Goal: Task Accomplishment & Management: Manage account settings

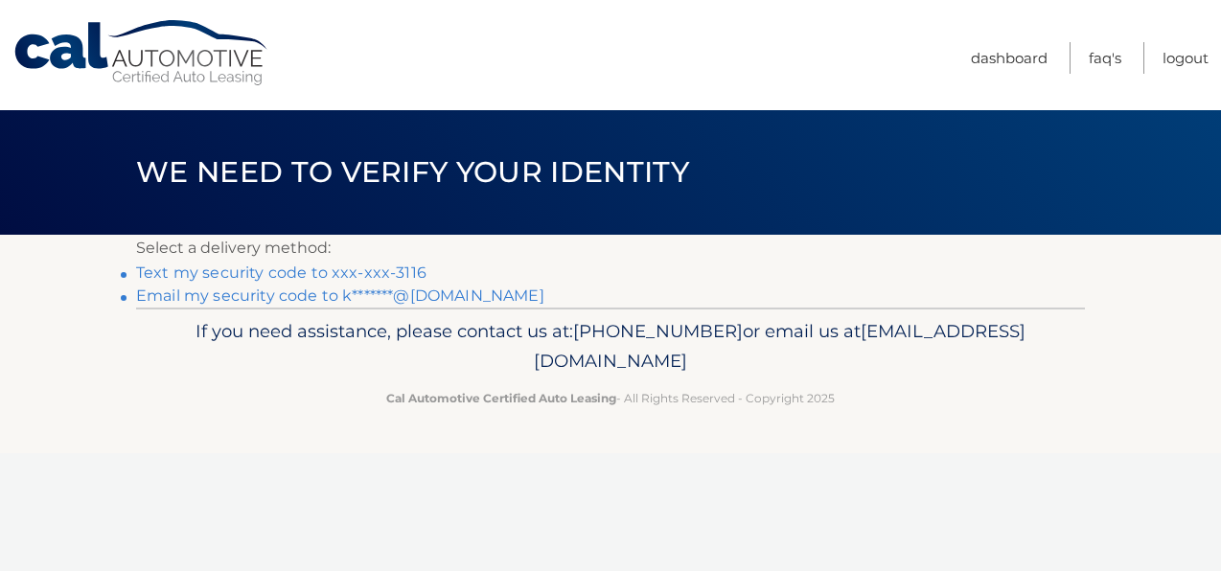
click at [314, 282] on link "Text my security code to xxx-xxx-3116" at bounding box center [281, 272] width 290 height 18
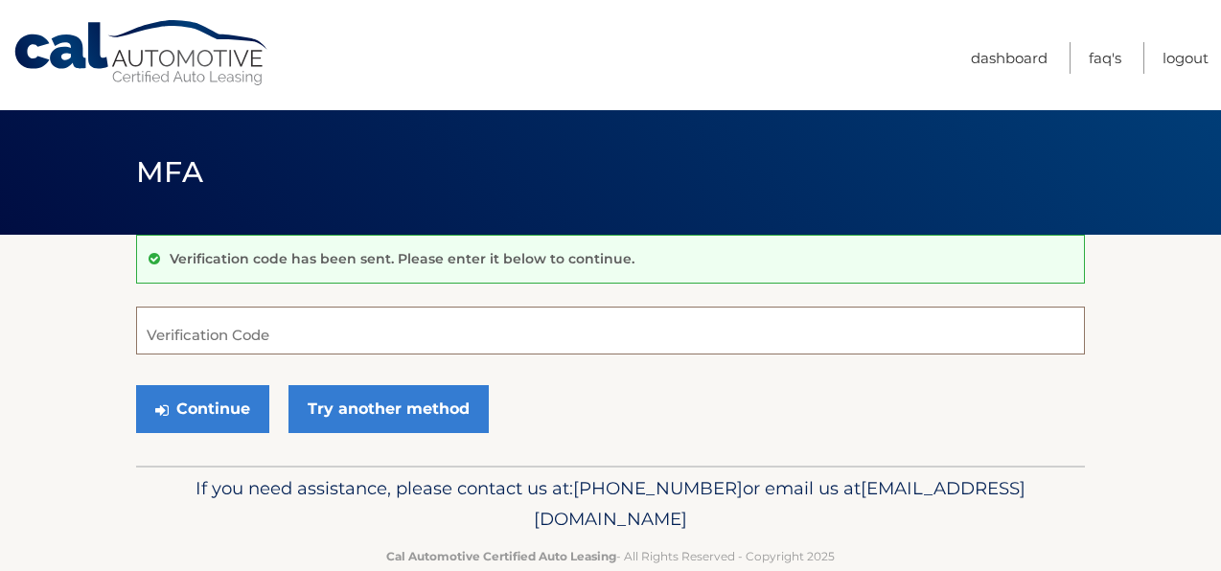
click at [233, 307] on input "Verification Code" at bounding box center [610, 331] width 948 height 48
type input "996914"
click at [136, 385] on button "Continue" at bounding box center [202, 409] width 133 height 48
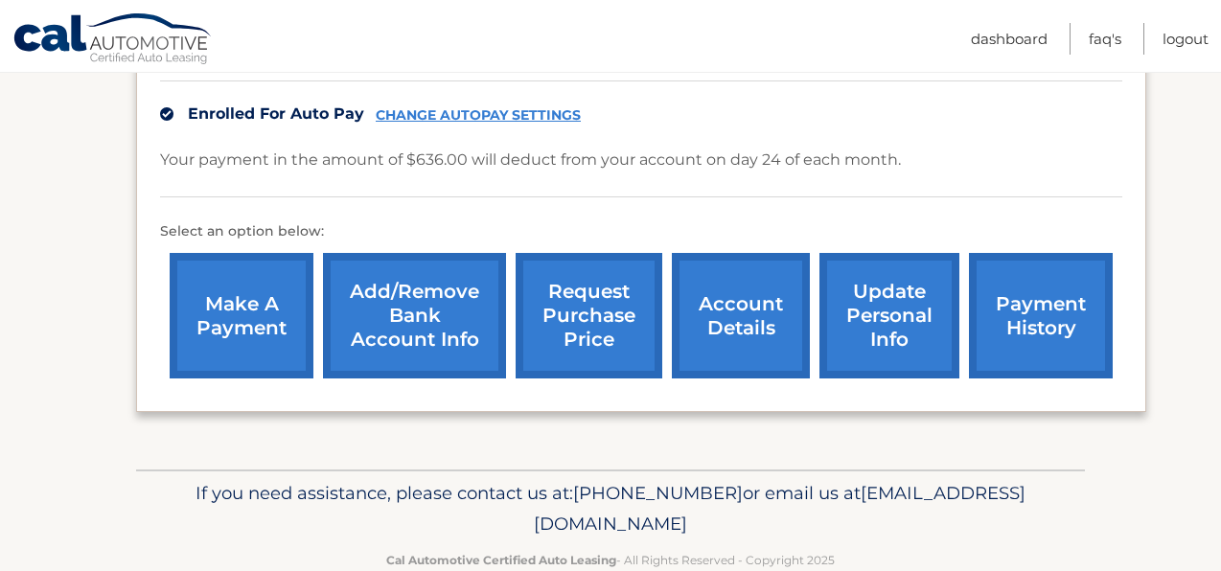
scroll to position [628, 0]
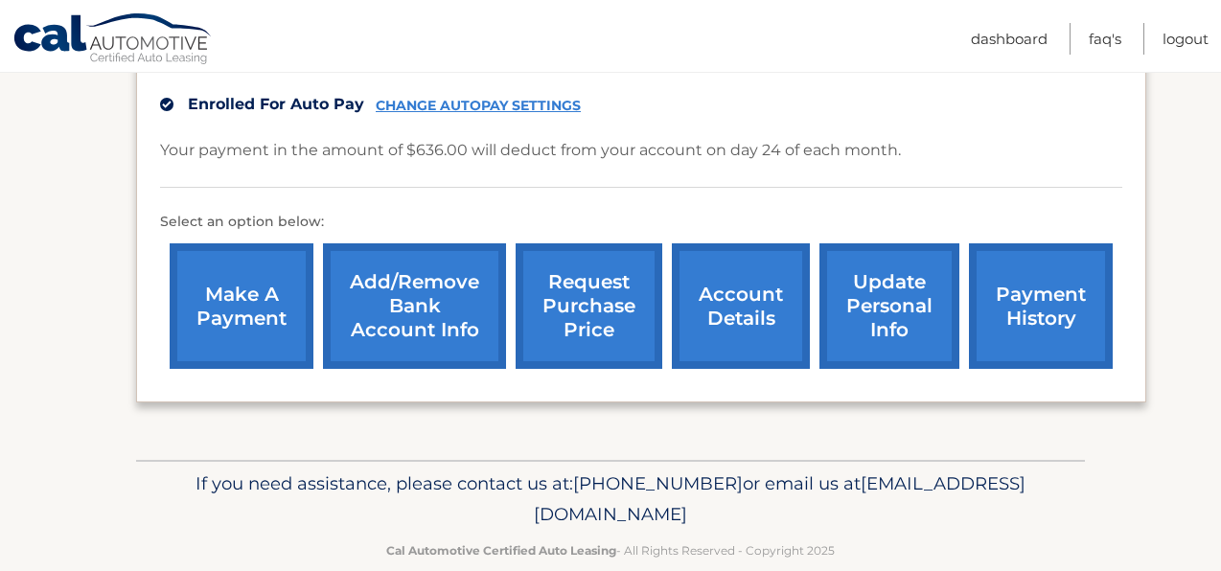
click at [585, 298] on link "request purchase price" at bounding box center [588, 306] width 147 height 126
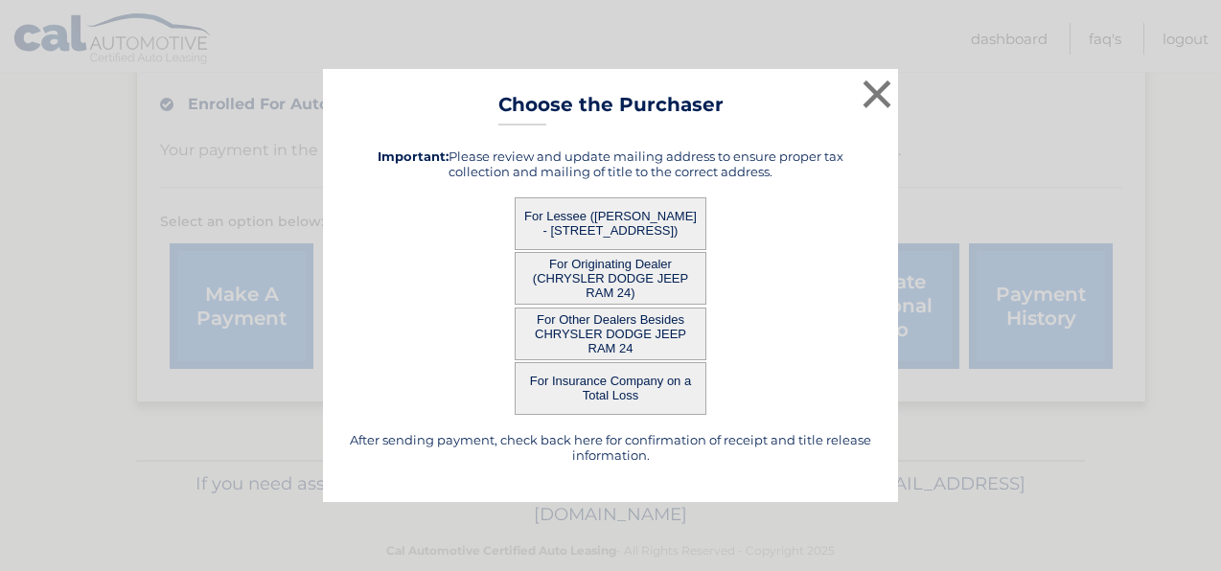
click at [610, 220] on button "For Lessee ([PERSON_NAME] - [STREET_ADDRESS])" at bounding box center [610, 223] width 192 height 53
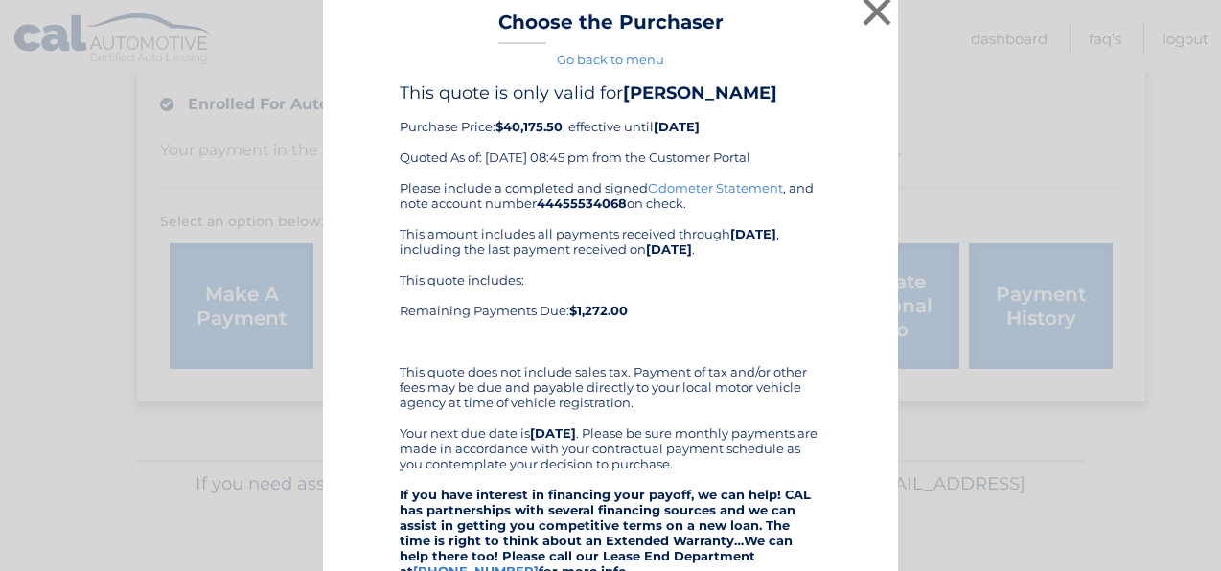
scroll to position [0, 0]
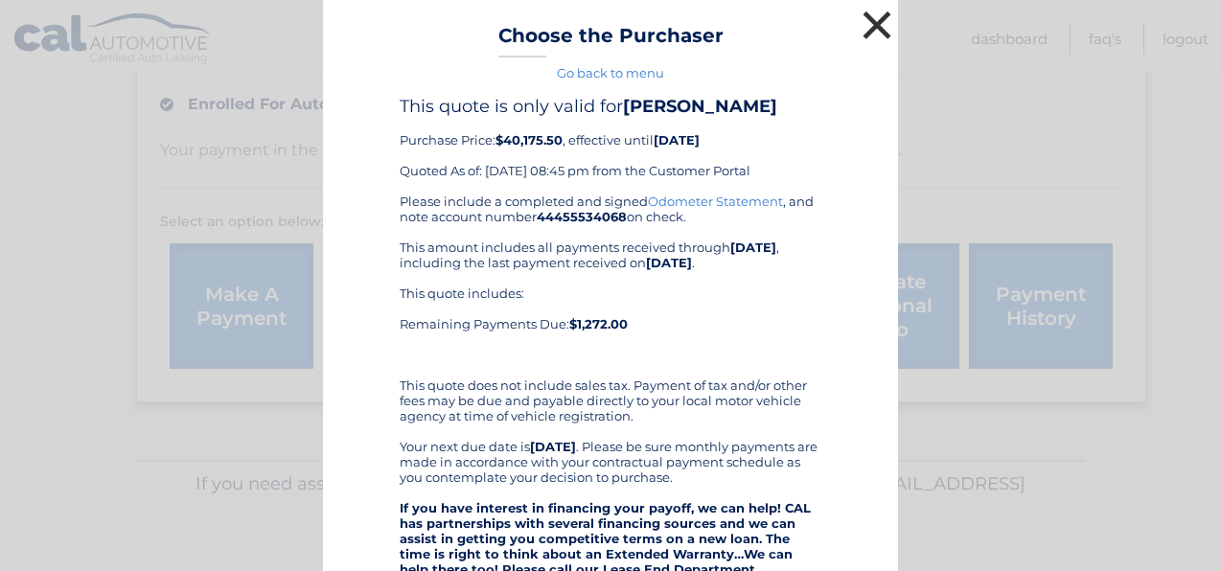
click at [879, 27] on button "×" at bounding box center [876, 25] width 38 height 38
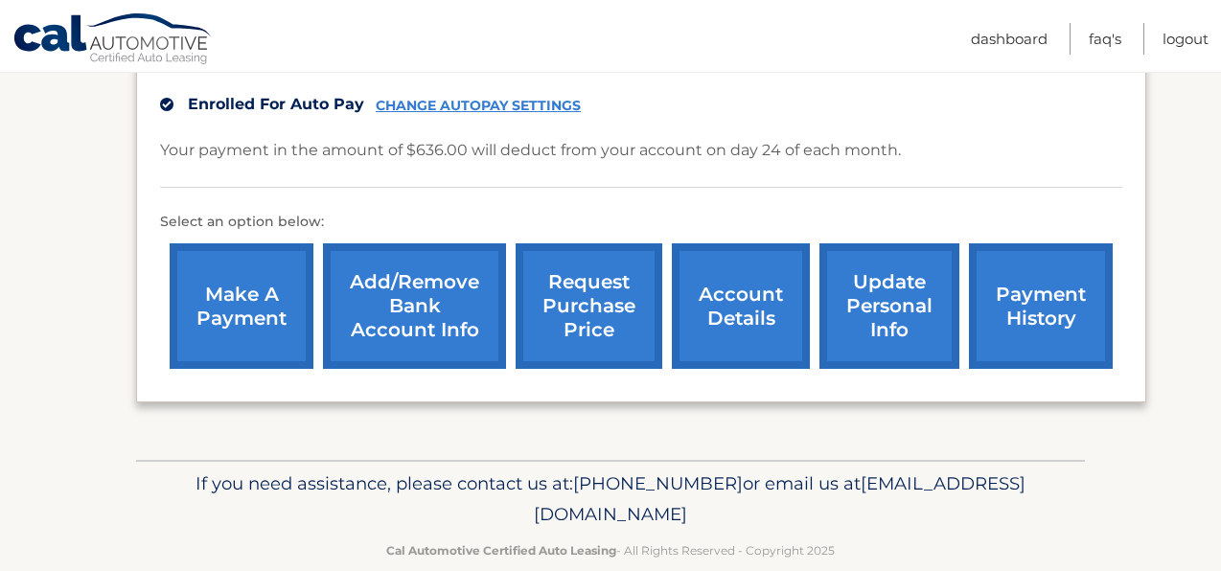
click at [1029, 310] on link "payment history" at bounding box center [1041, 306] width 144 height 126
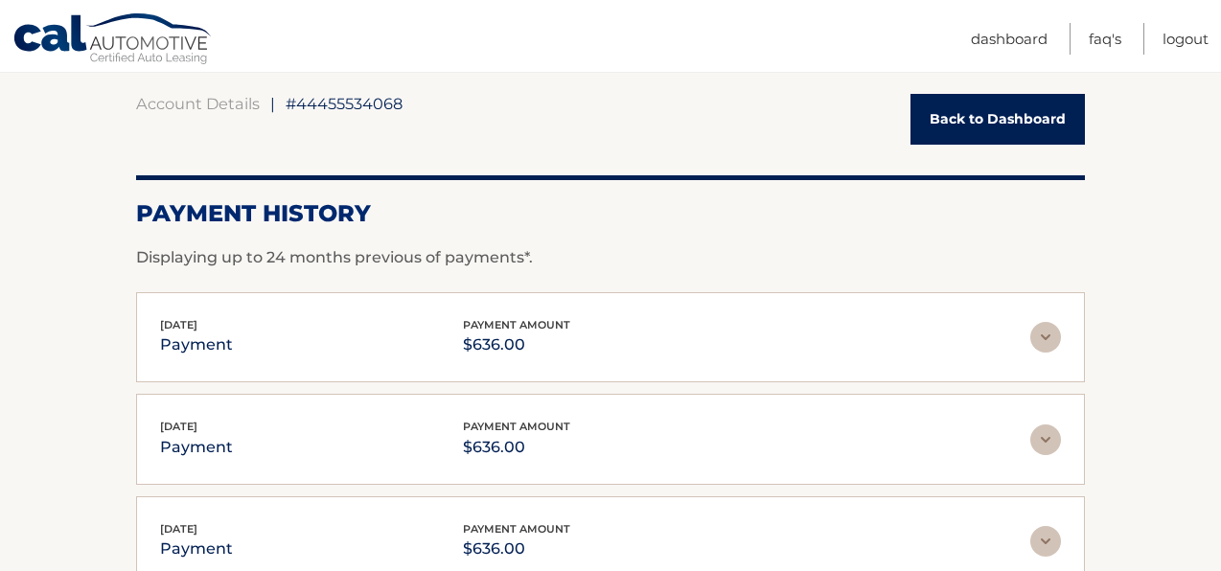
scroll to position [176, 0]
click at [984, 126] on link "Back to Dashboard" at bounding box center [997, 118] width 174 height 51
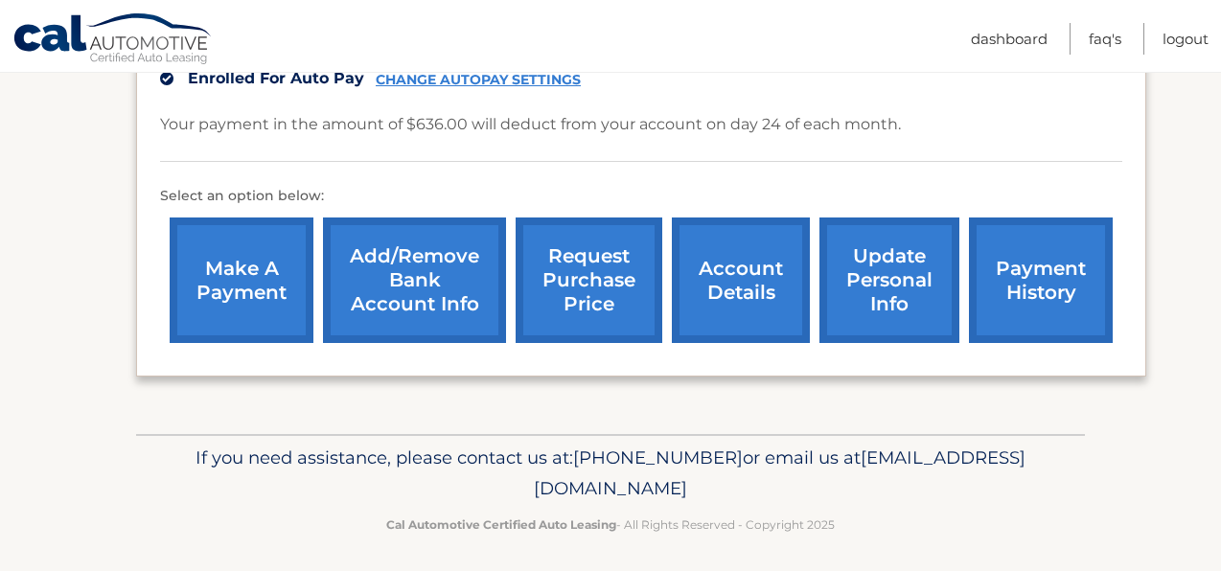
scroll to position [673, 0]
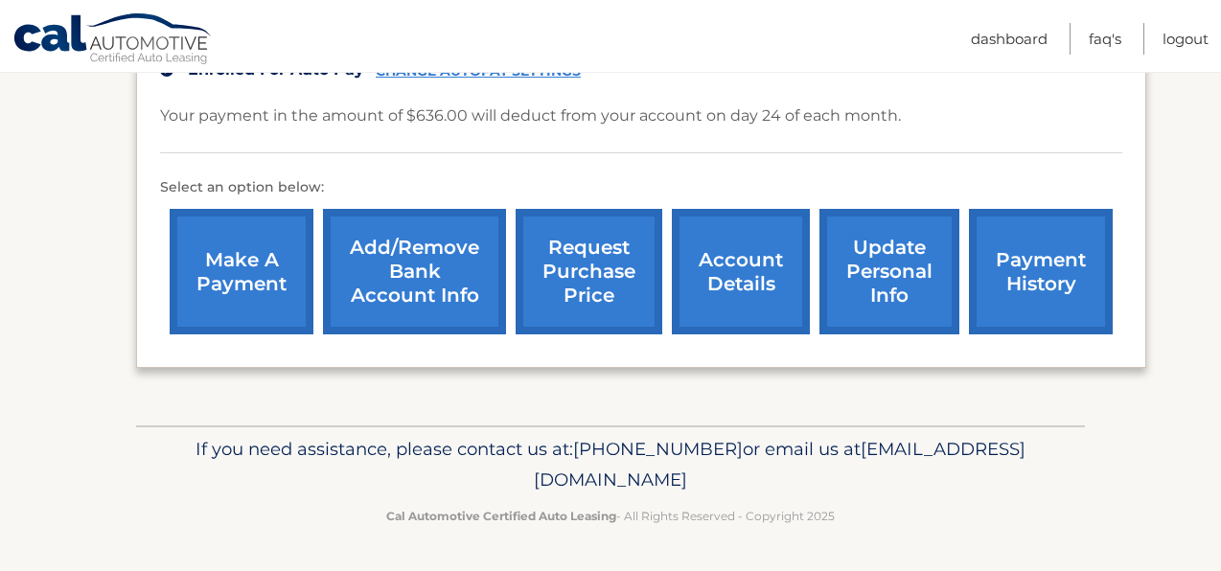
click at [732, 272] on link "account details" at bounding box center [741, 272] width 138 height 126
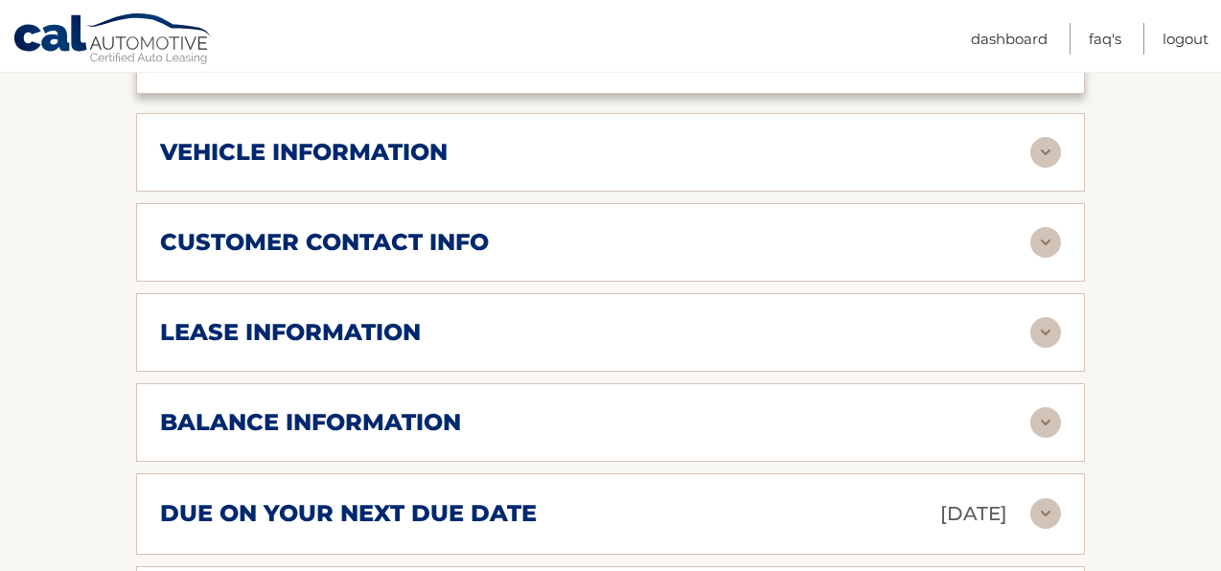
scroll to position [851, 0]
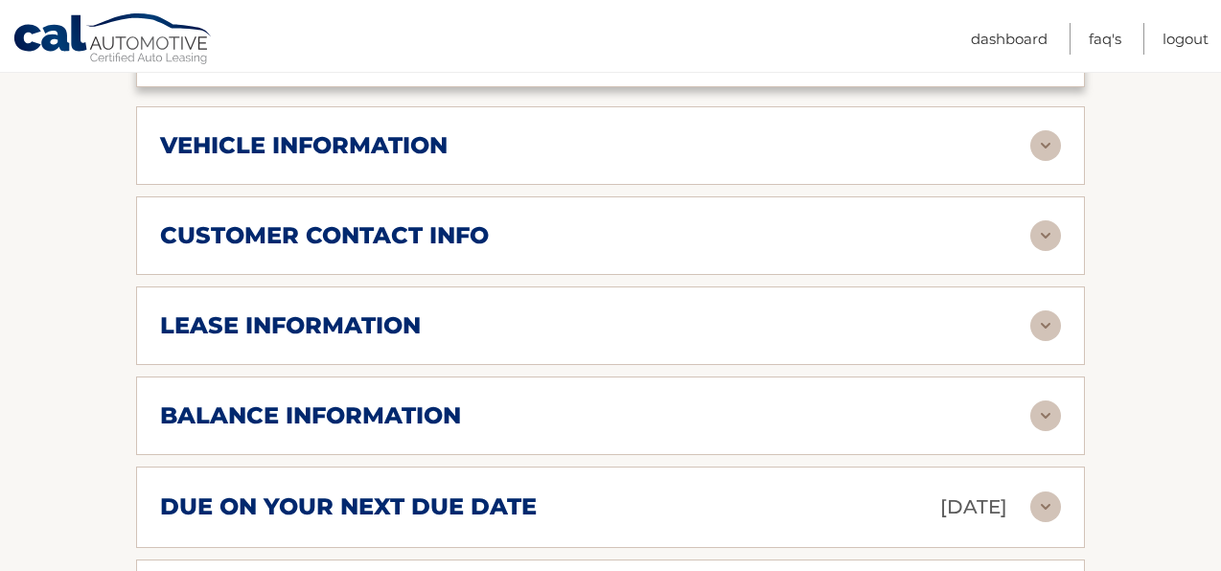
click at [1030, 161] on img at bounding box center [1045, 145] width 31 height 31
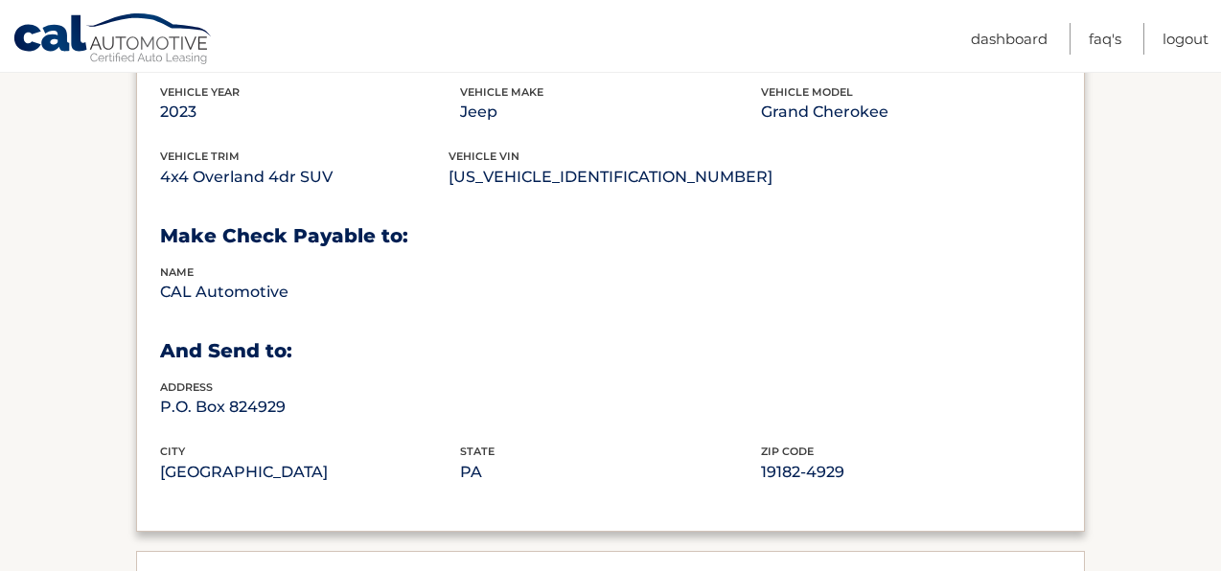
scroll to position [956, 0]
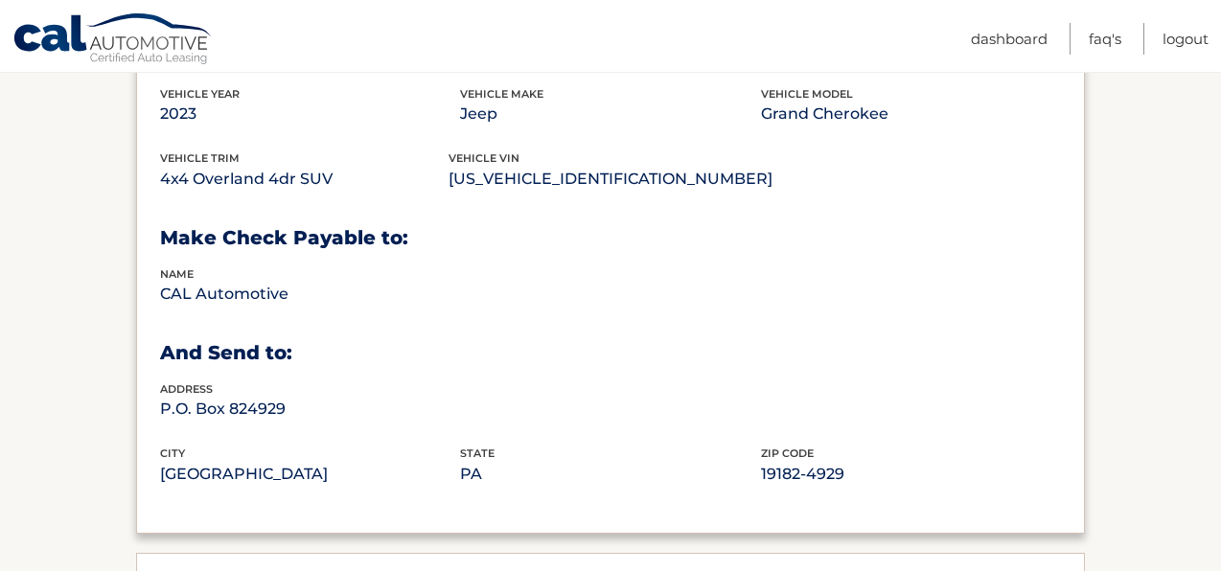
click at [1042, 56] on img at bounding box center [1045, 40] width 31 height 31
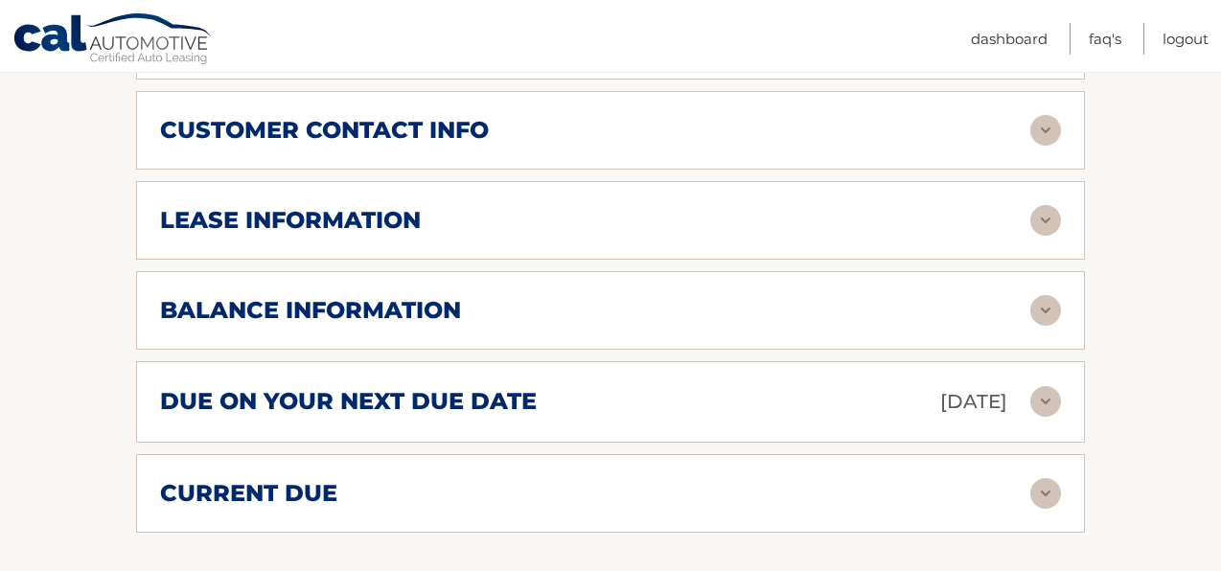
click at [1041, 236] on img at bounding box center [1045, 220] width 31 height 31
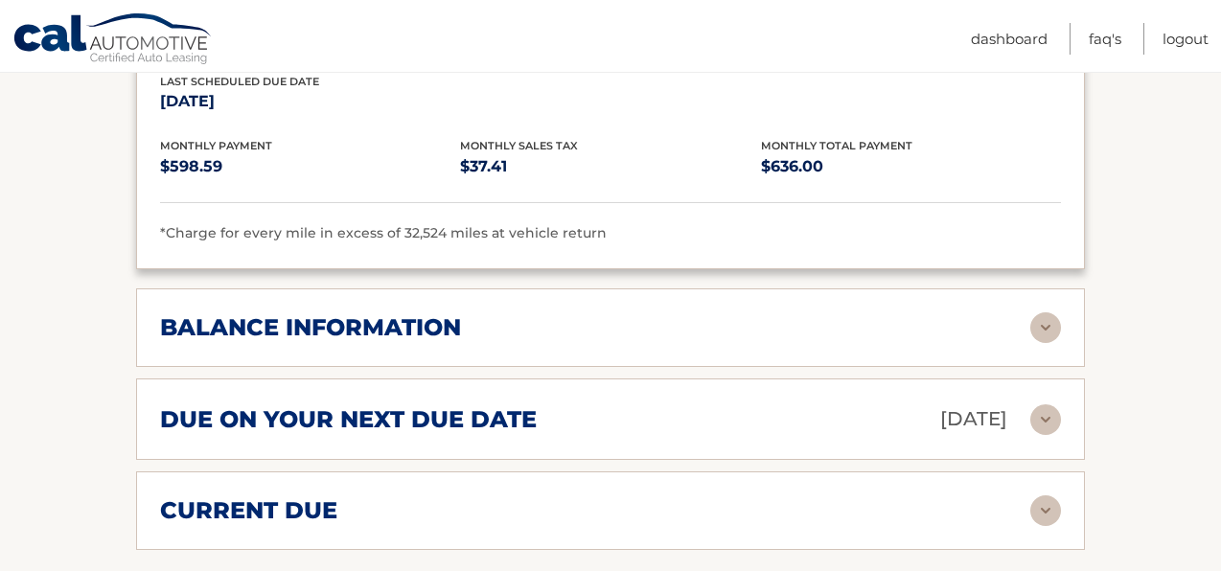
scroll to position [1300, 0]
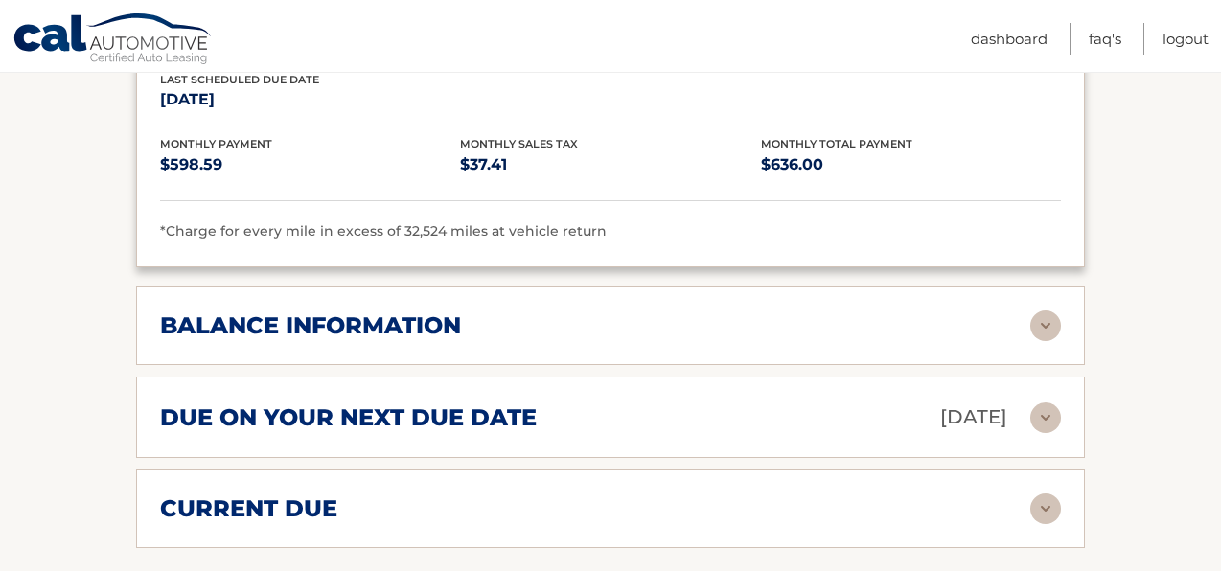
click at [1054, 341] on img at bounding box center [1045, 325] width 31 height 31
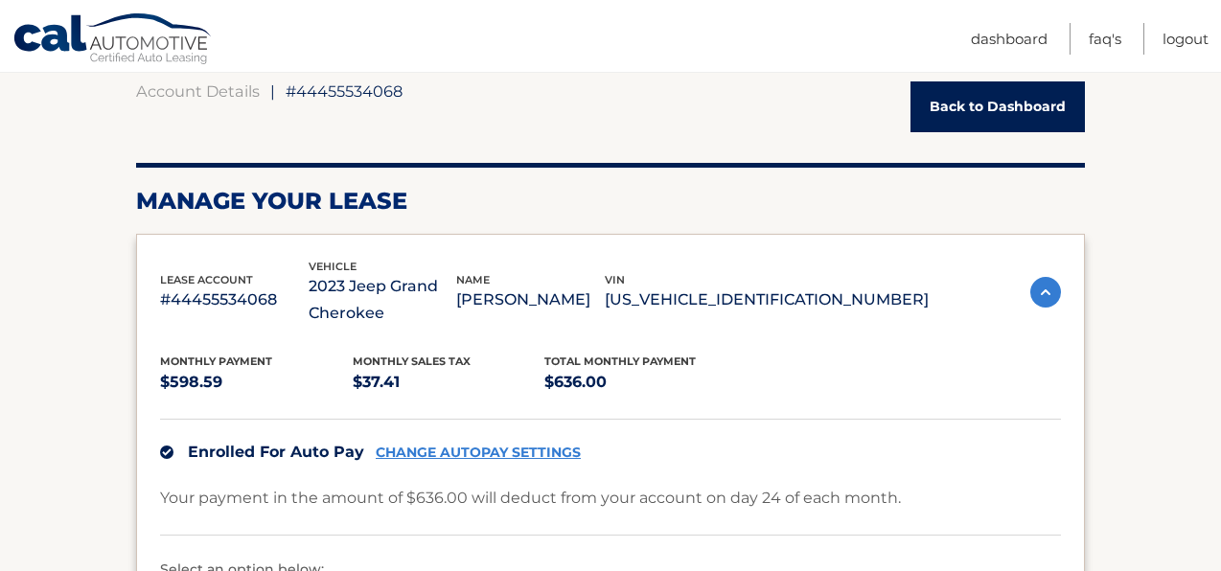
scroll to position [187, 0]
click at [1170, 43] on link "Logout" at bounding box center [1185, 39] width 46 height 32
